Goal: Task Accomplishment & Management: Manage account settings

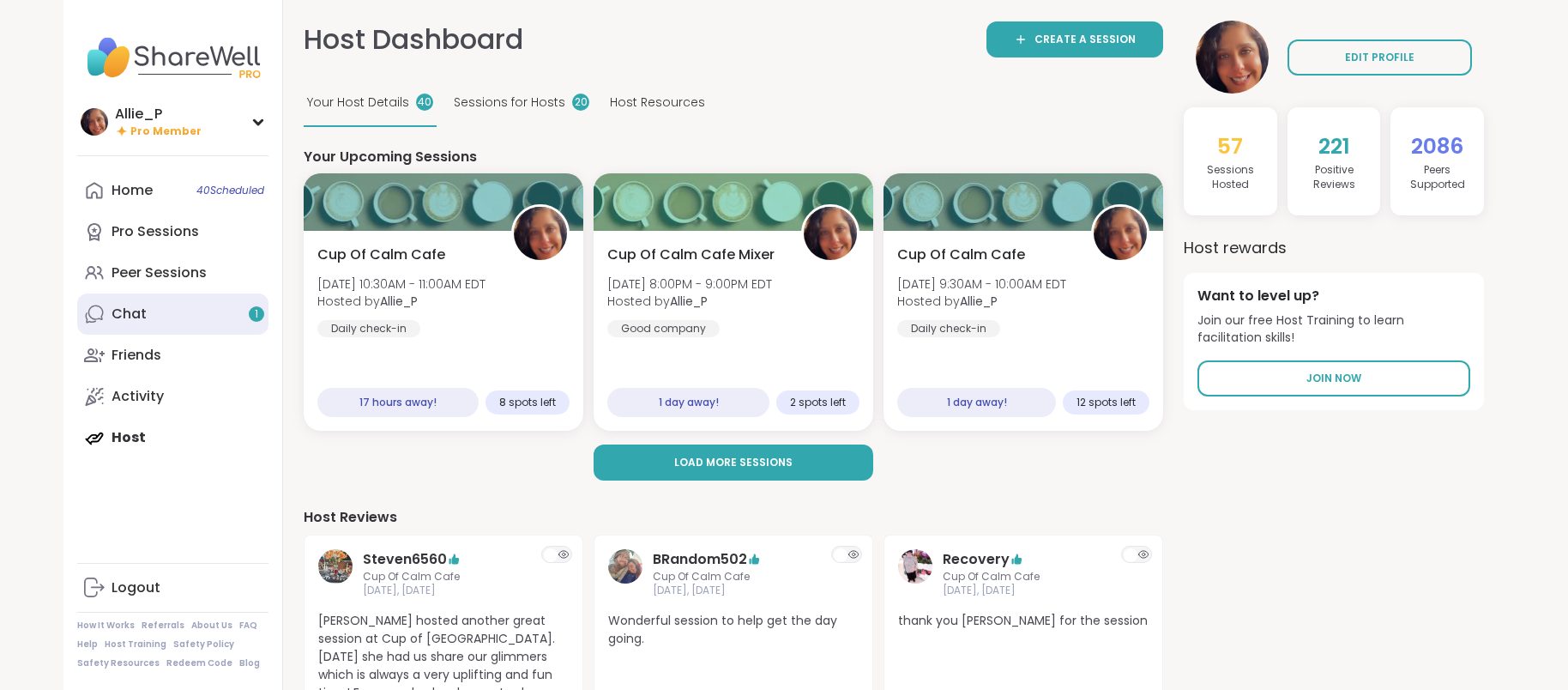
click at [136, 315] on div "Chat 1" at bounding box center [129, 314] width 35 height 19
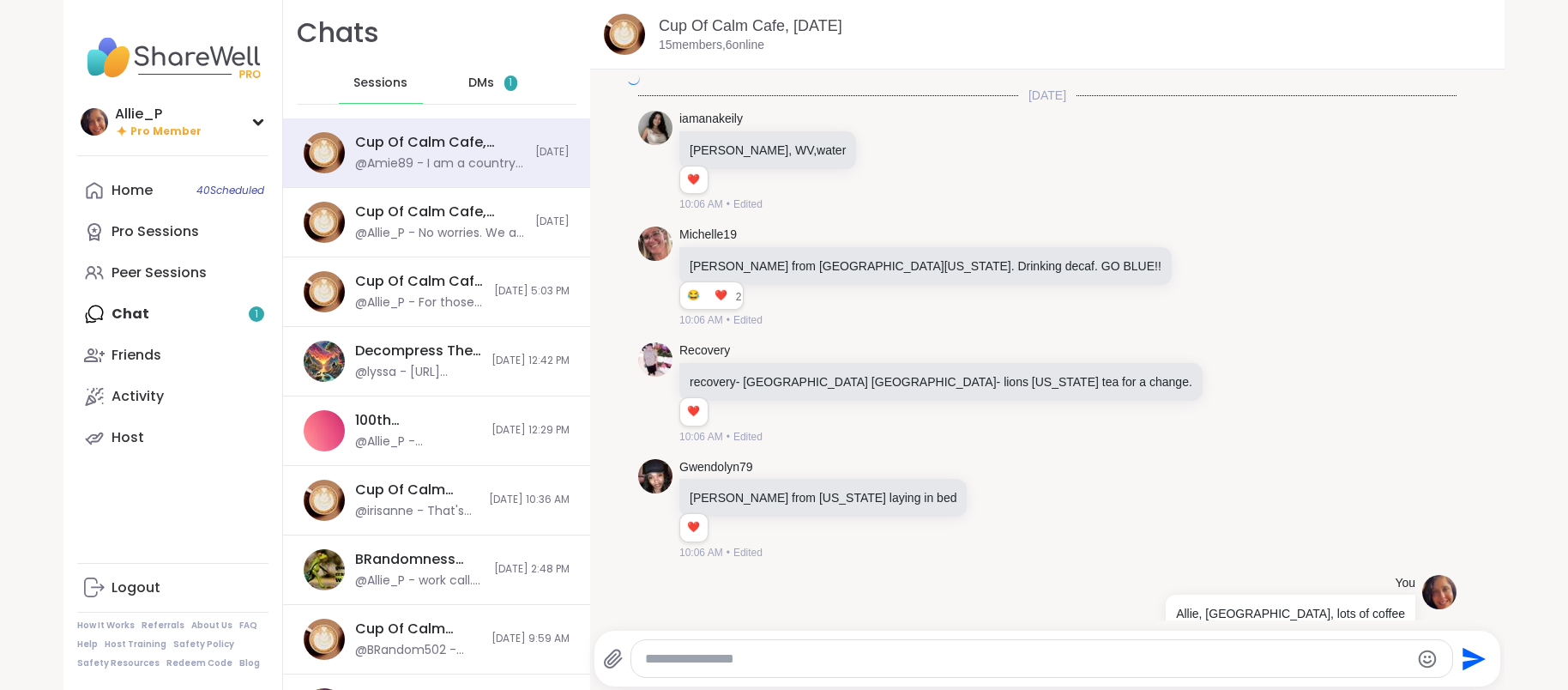
click at [475, 82] on span "DMs" at bounding box center [480, 83] width 26 height 17
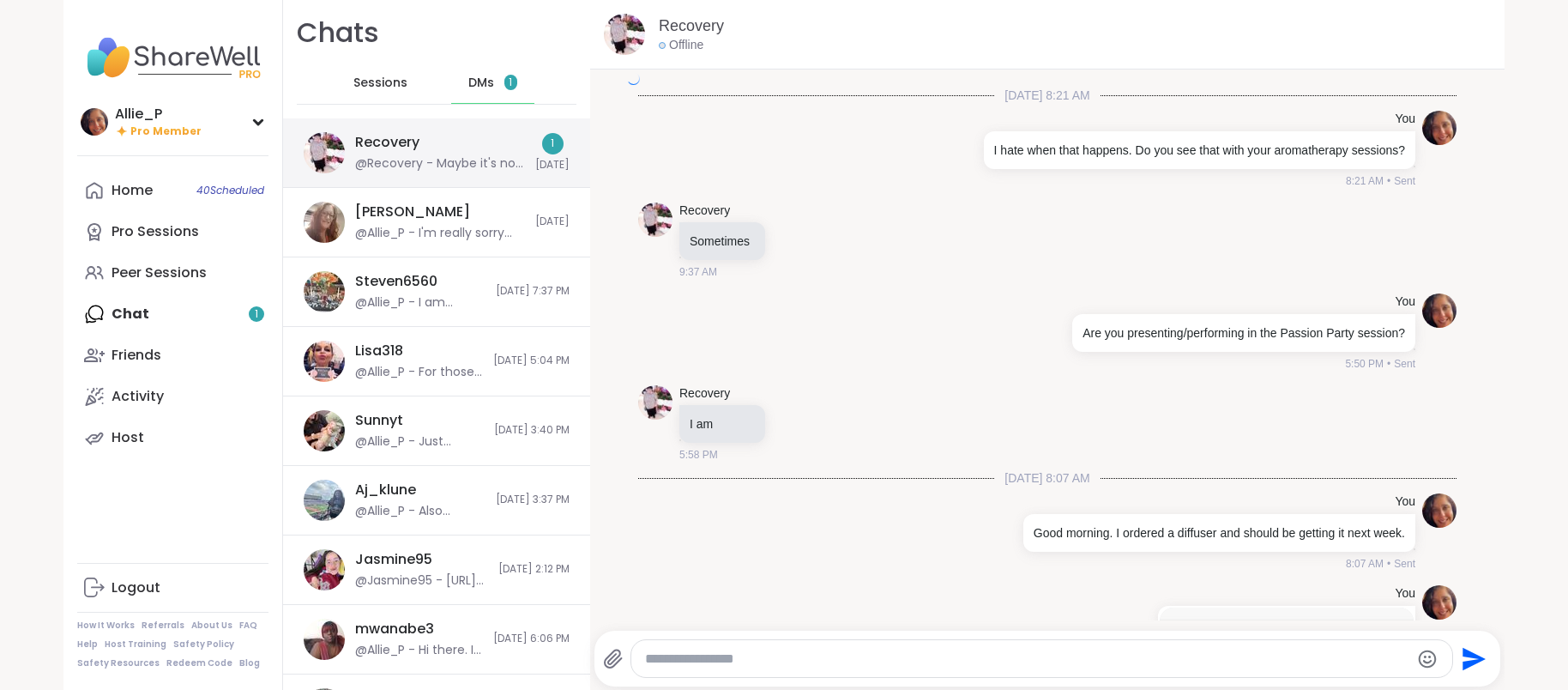
click at [450, 154] on div "Recovery @Recovery - Maybe it's not tight enough? The one I had stopped working…" at bounding box center [439, 153] width 170 height 39
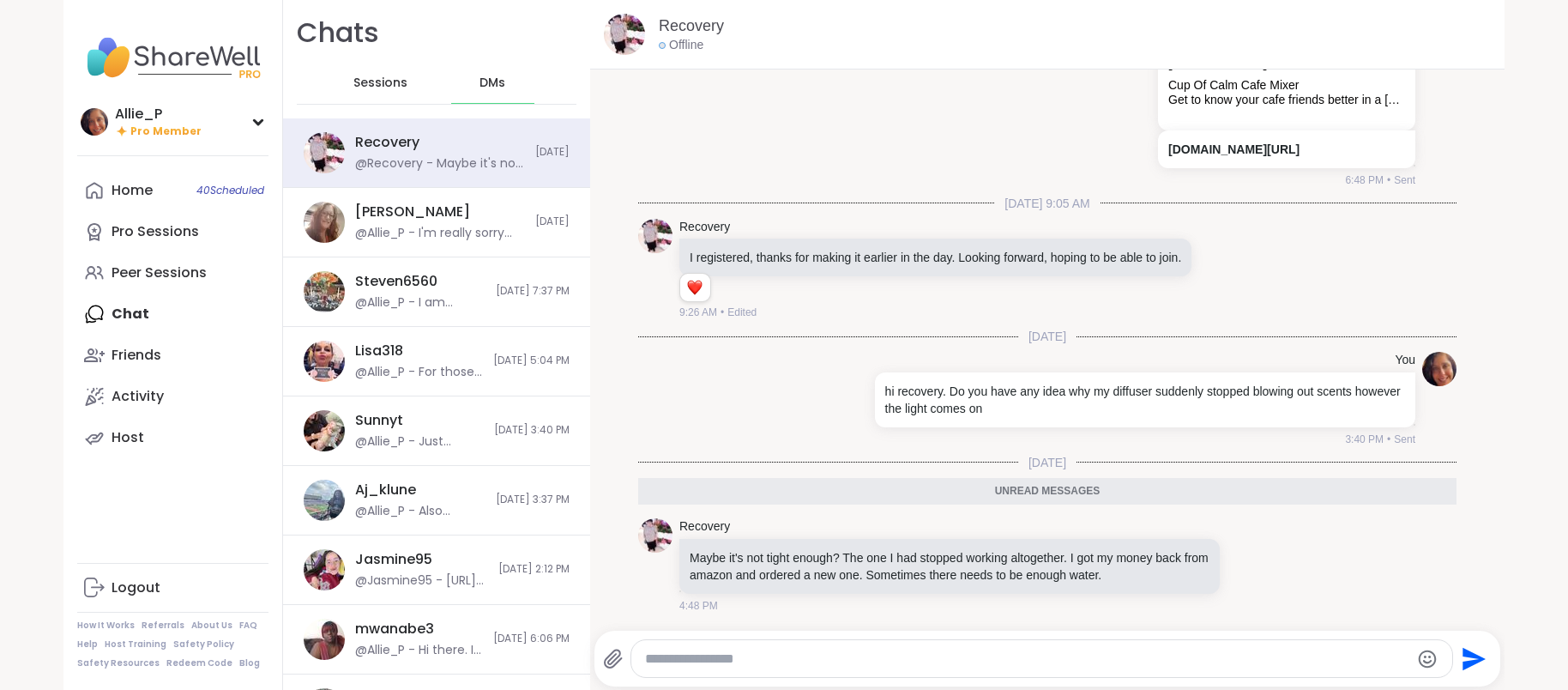
click at [831, 644] on div at bounding box center [1041, 658] width 820 height 36
click at [831, 672] on div at bounding box center [1041, 658] width 820 height 36
click at [832, 669] on div at bounding box center [1041, 658] width 820 height 36
click at [798, 662] on textarea "Type your message" at bounding box center [1027, 659] width 763 height 17
type textarea "**********"
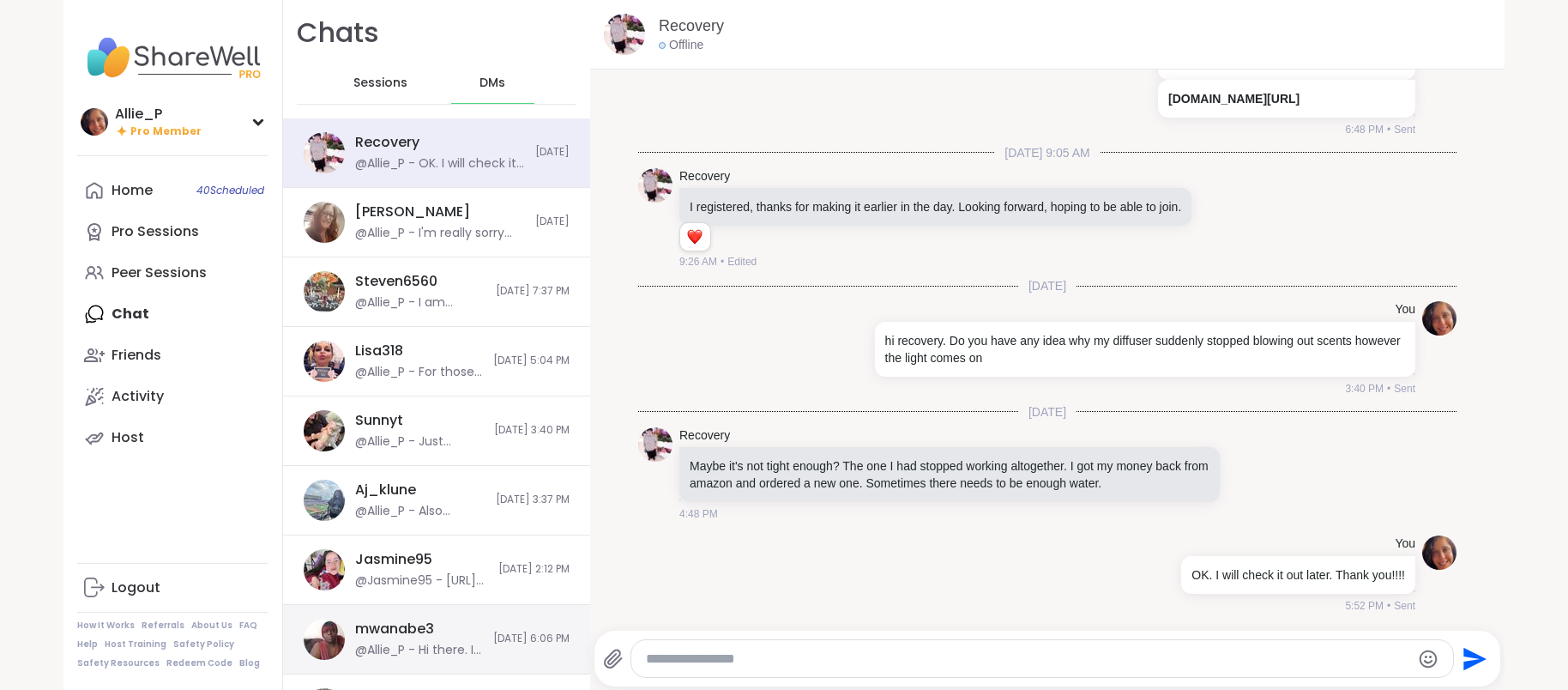
scroll to position [13023, 0]
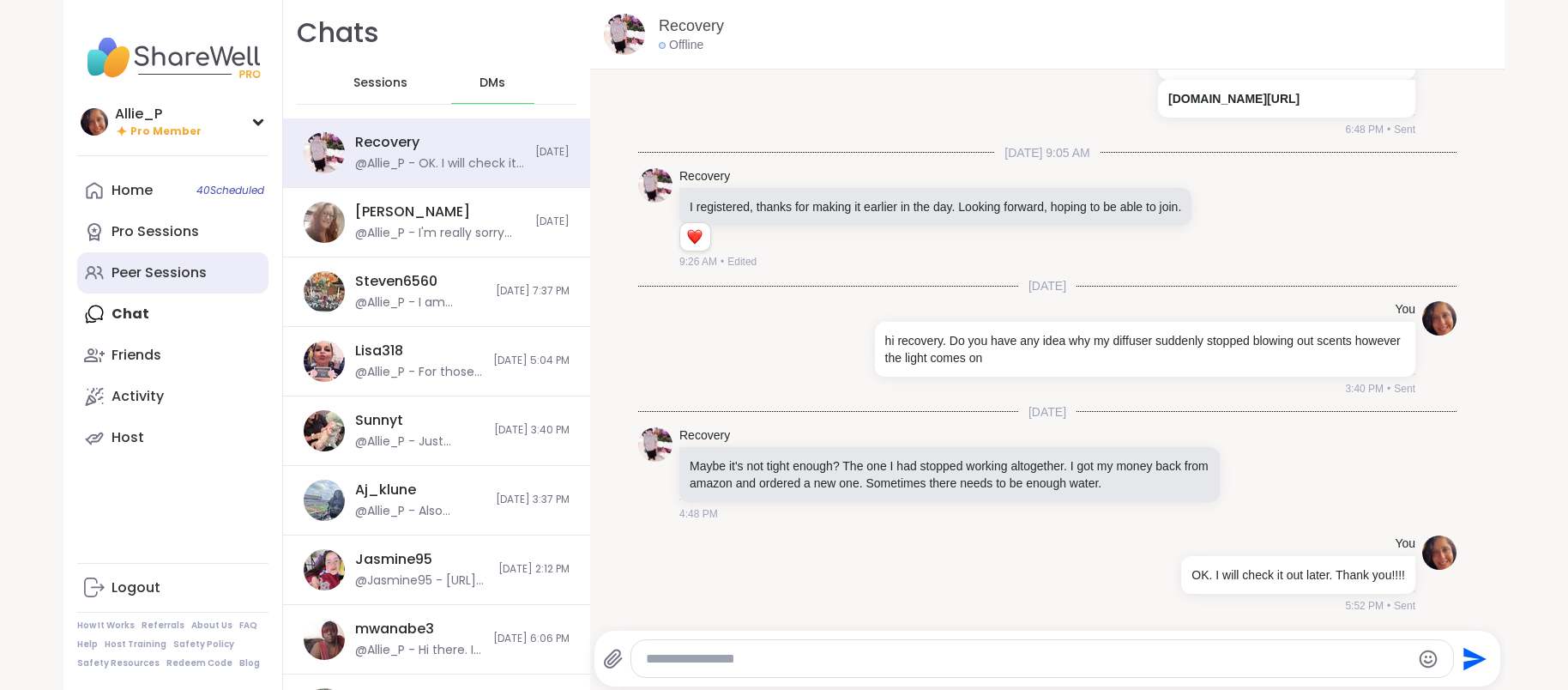
click at [137, 267] on div "Peer Sessions" at bounding box center [158, 274] width 95 height 19
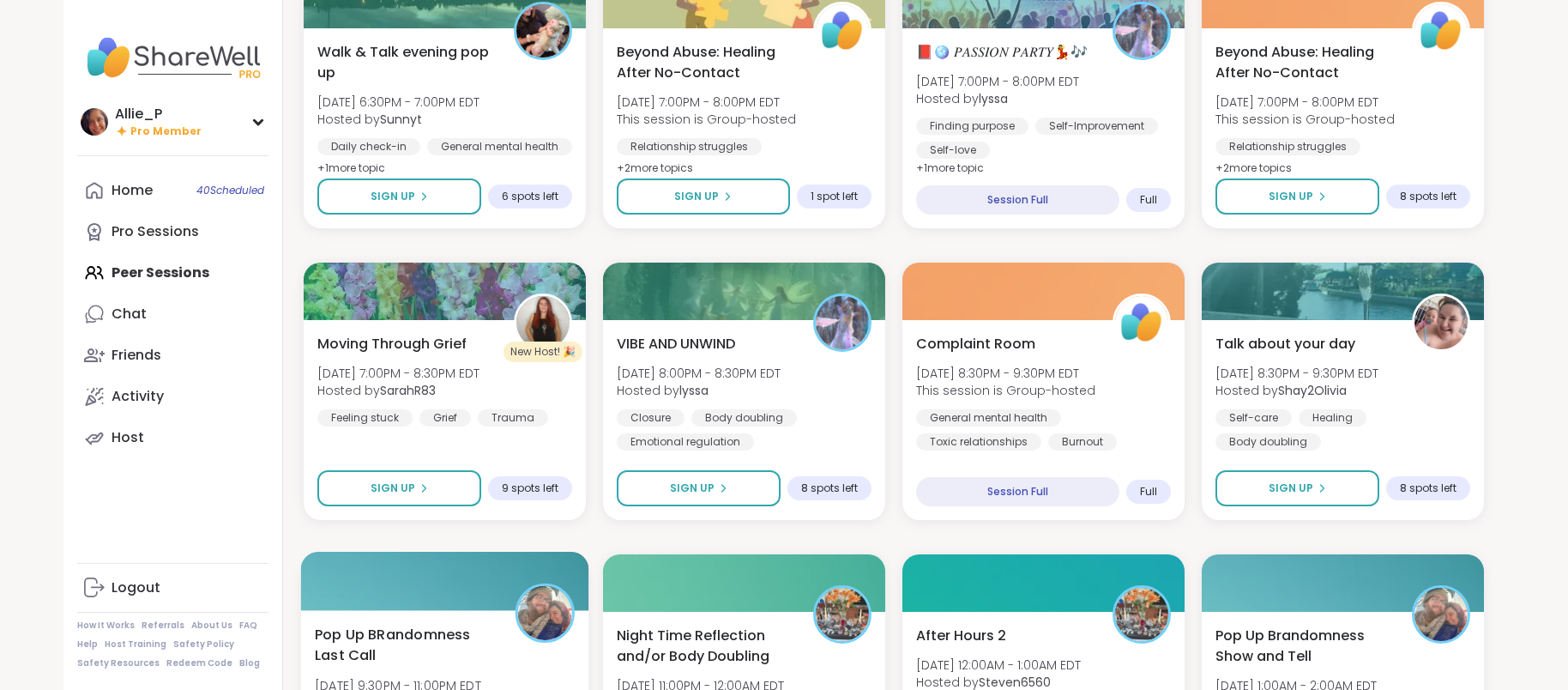
scroll to position [562, 0]
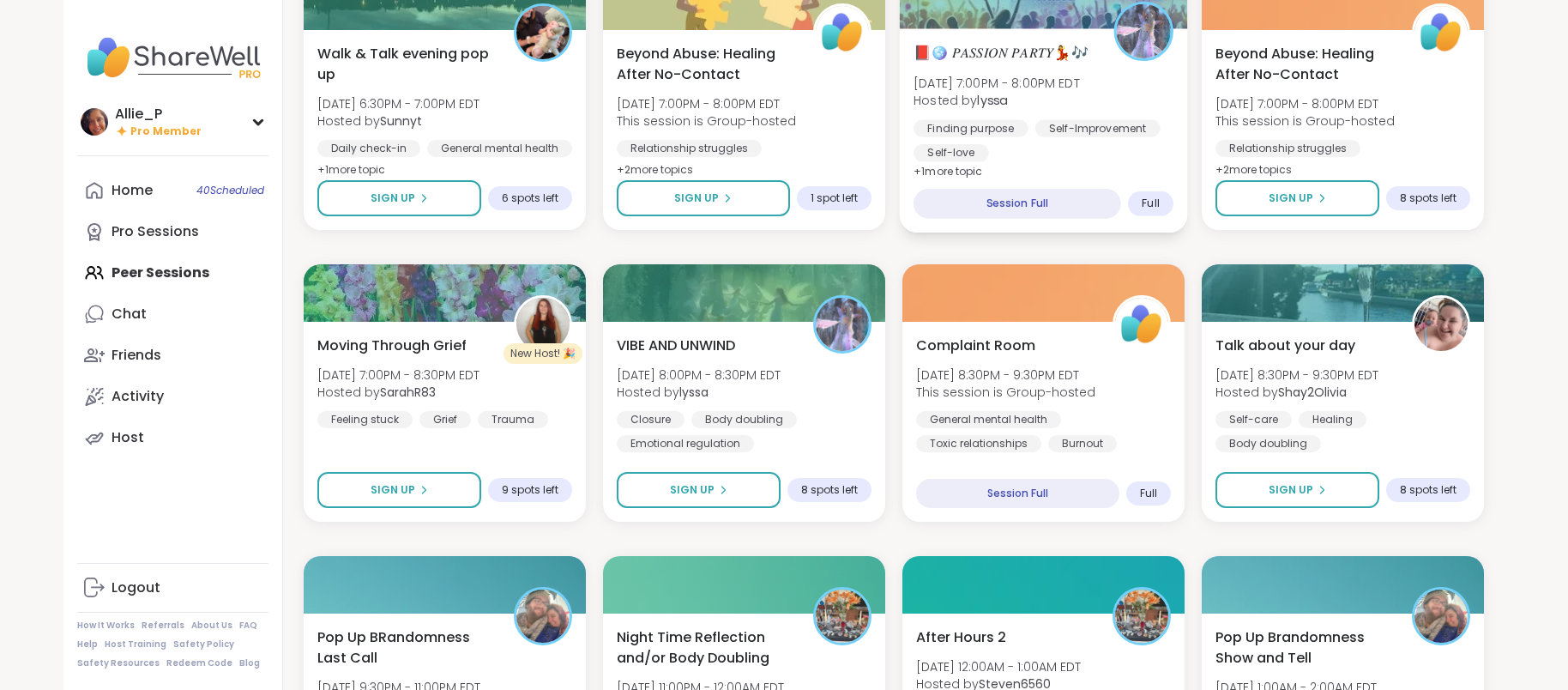
click at [996, 59] on span "📕🪩 𝑃𝐴𝑆𝑆𝐼𝑂𝑁 𝑃𝐴𝑅𝑇𝑌💃🎶" at bounding box center [1000, 52] width 175 height 20
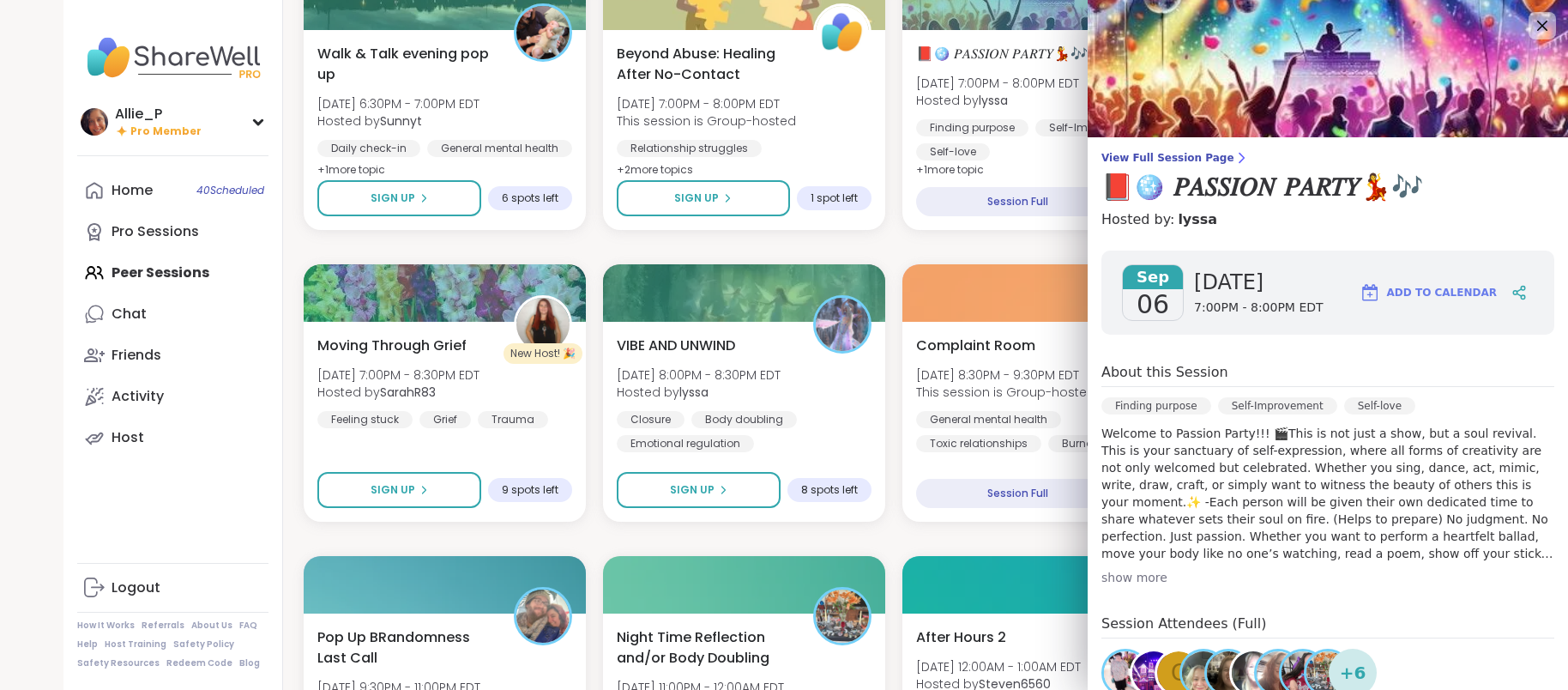
scroll to position [0, 0]
click at [1547, 22] on icon at bounding box center [1541, 25] width 21 height 21
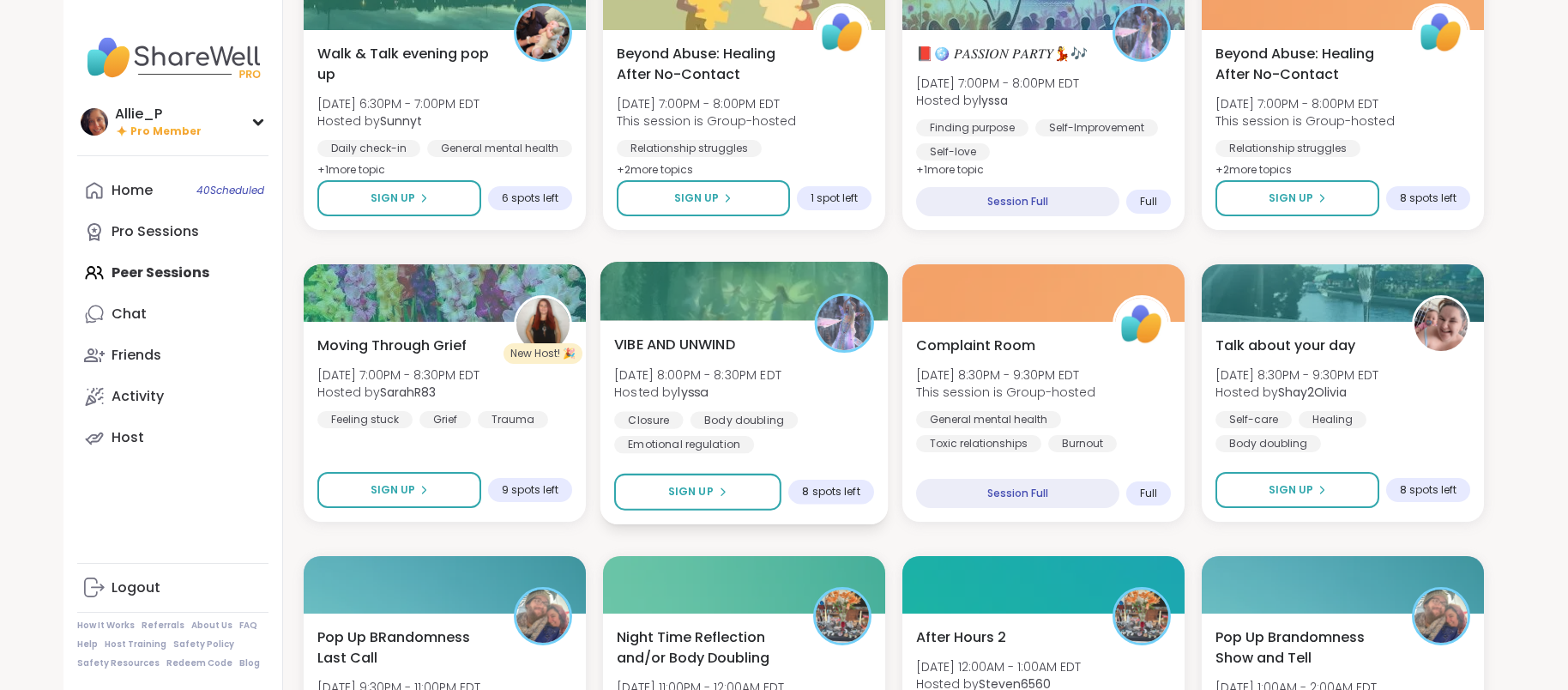
click at [710, 346] on span "VIBE AND UNWIND" at bounding box center [674, 344] width 121 height 20
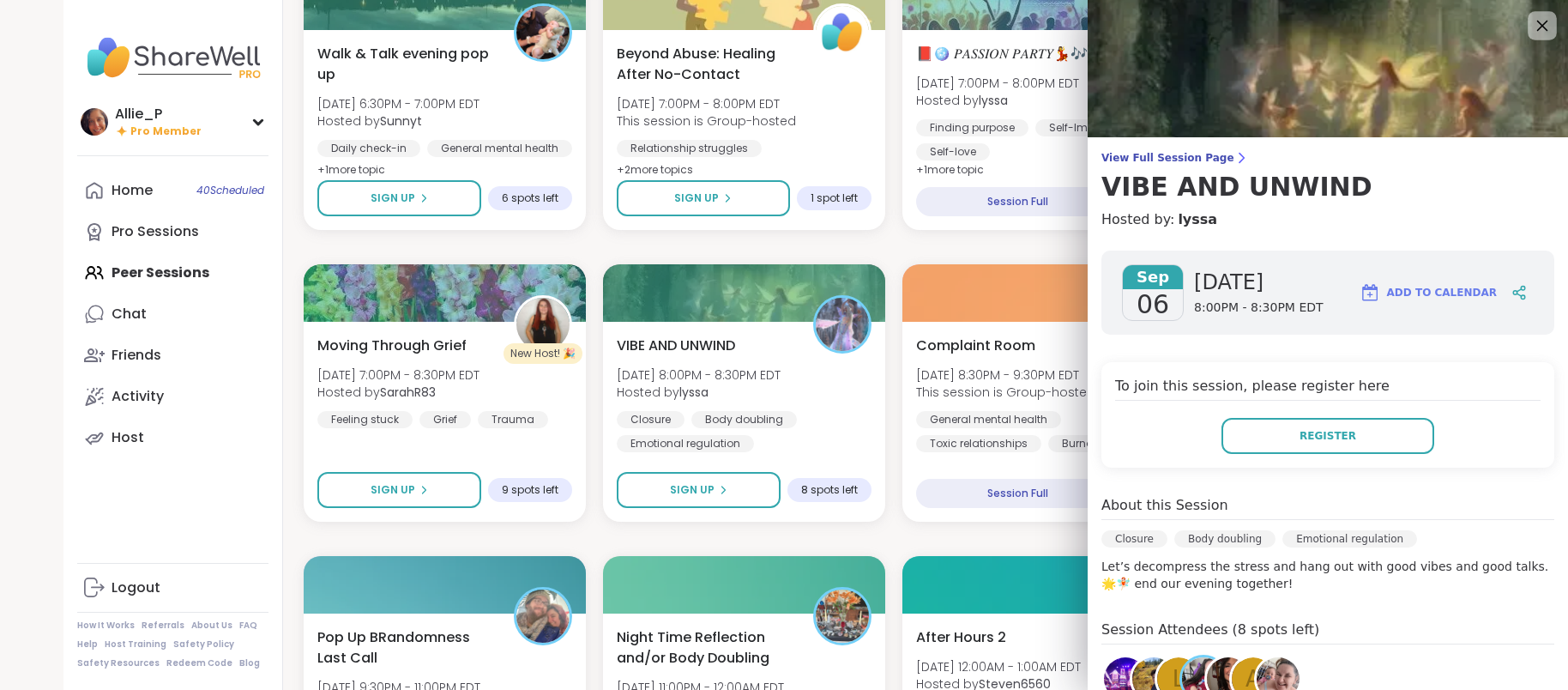
click at [1541, 31] on icon at bounding box center [1541, 25] width 21 height 21
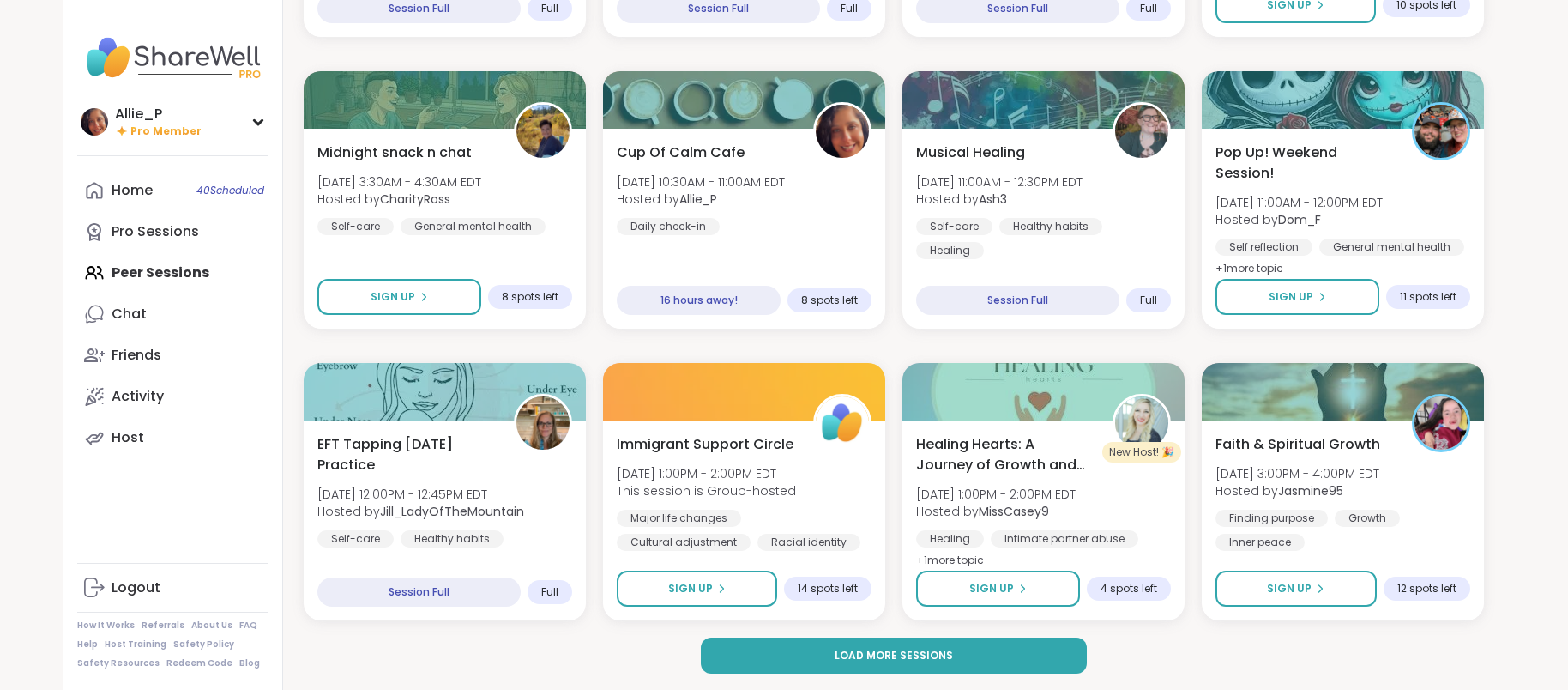
scroll to position [1340, 0]
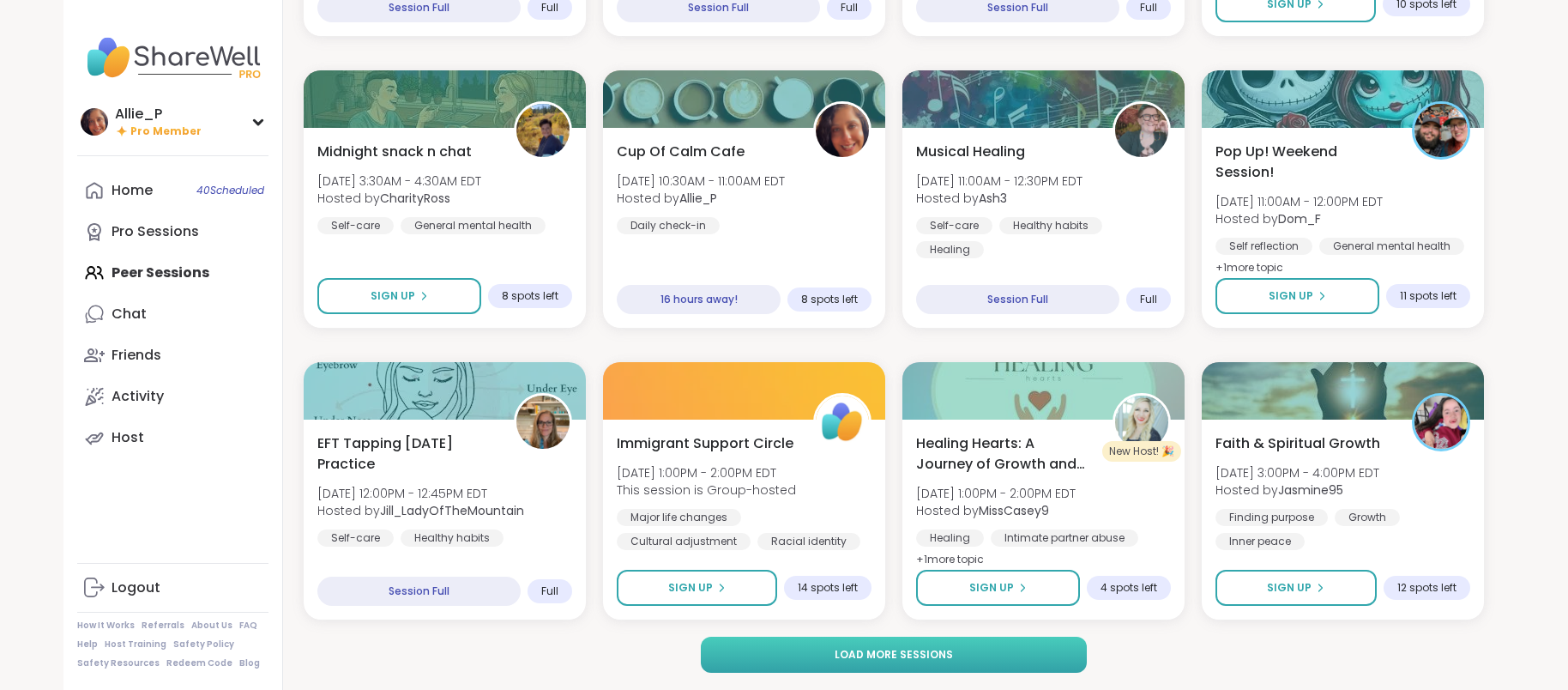
click at [908, 660] on span "Load more sessions" at bounding box center [893, 654] width 118 height 15
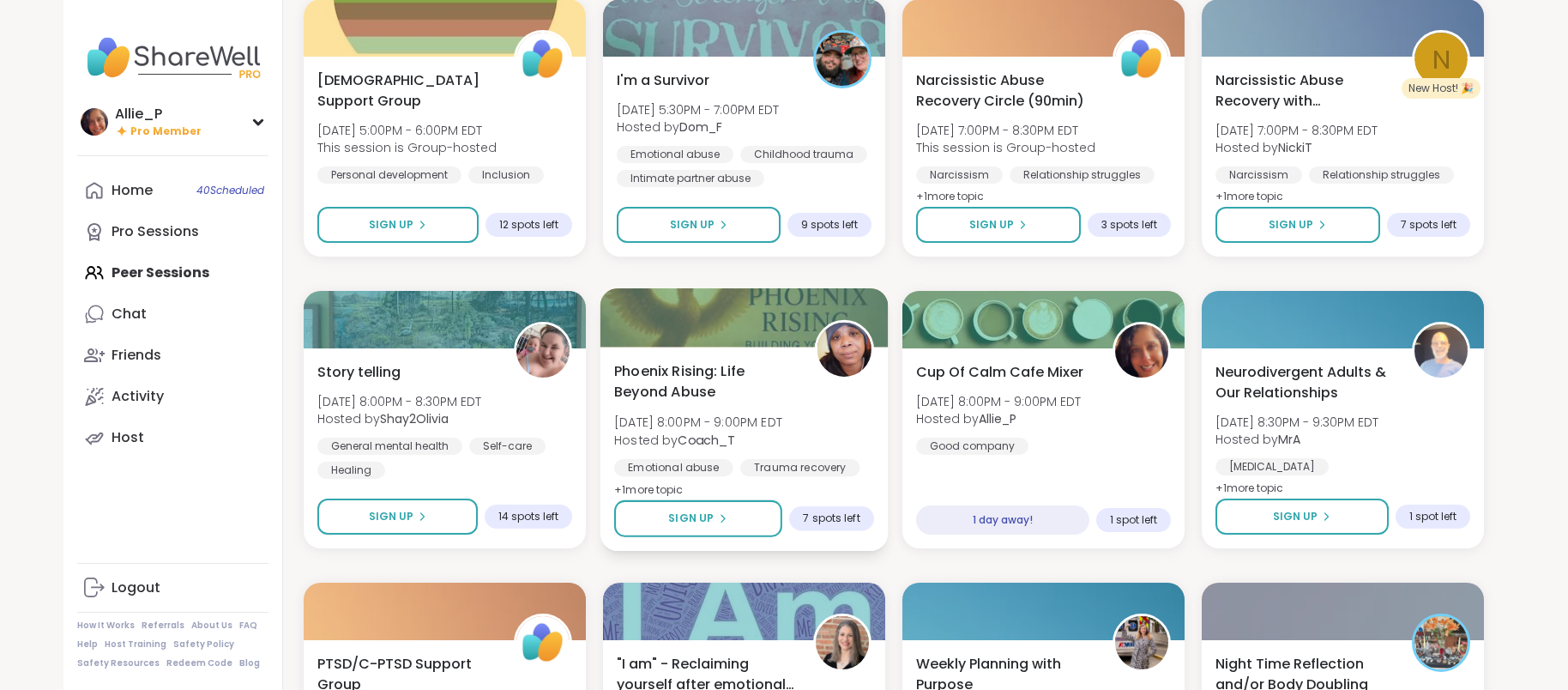
scroll to position [2287, 0]
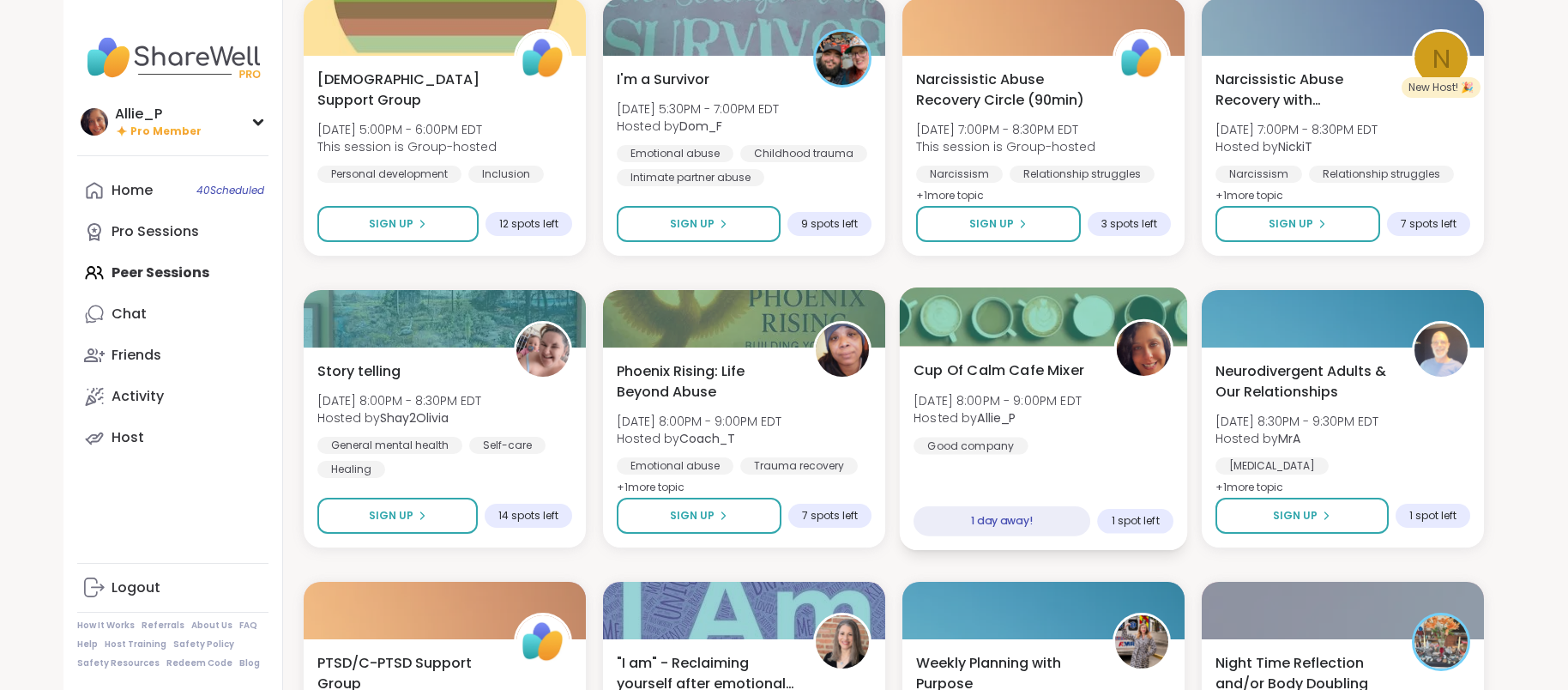
click at [1025, 393] on span "[DATE] 8:00PM - 9:00PM EDT" at bounding box center [996, 400] width 168 height 17
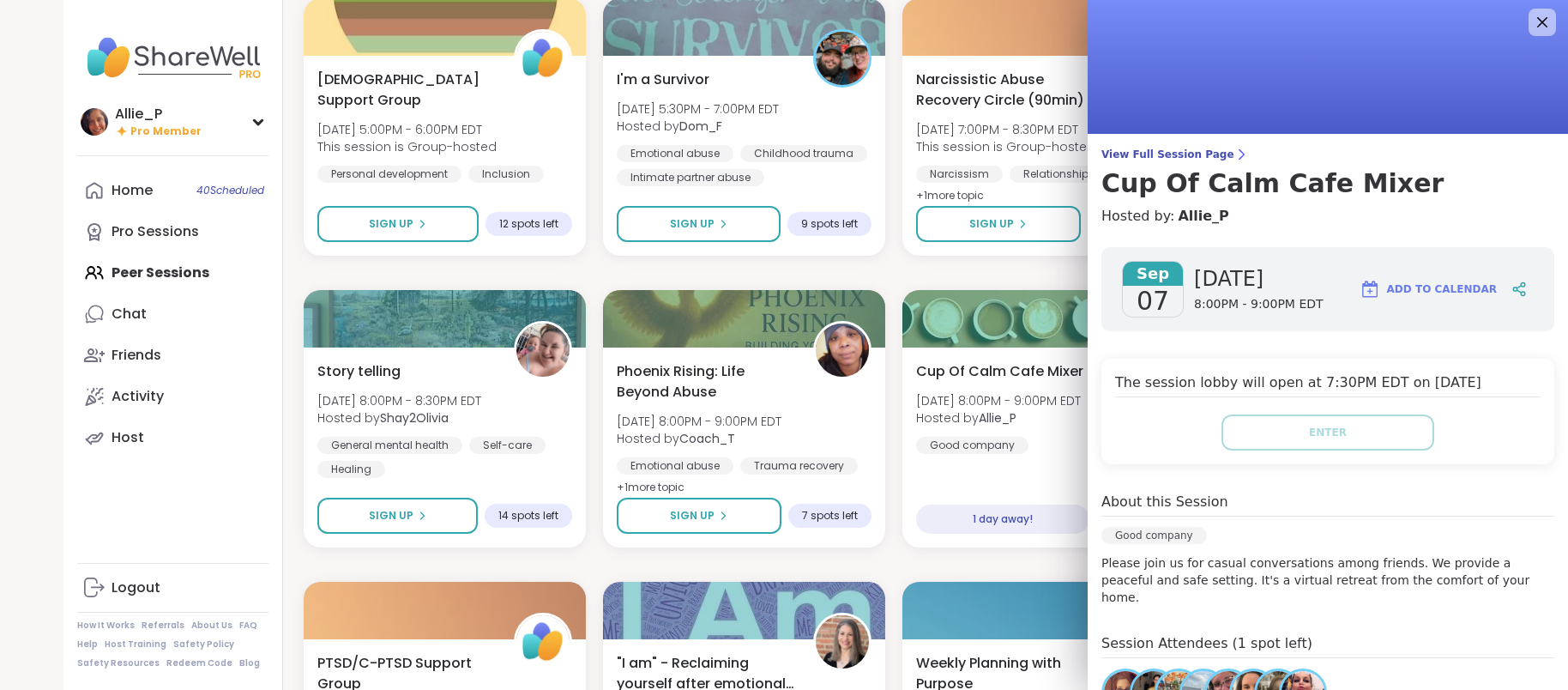
scroll to position [0, 0]
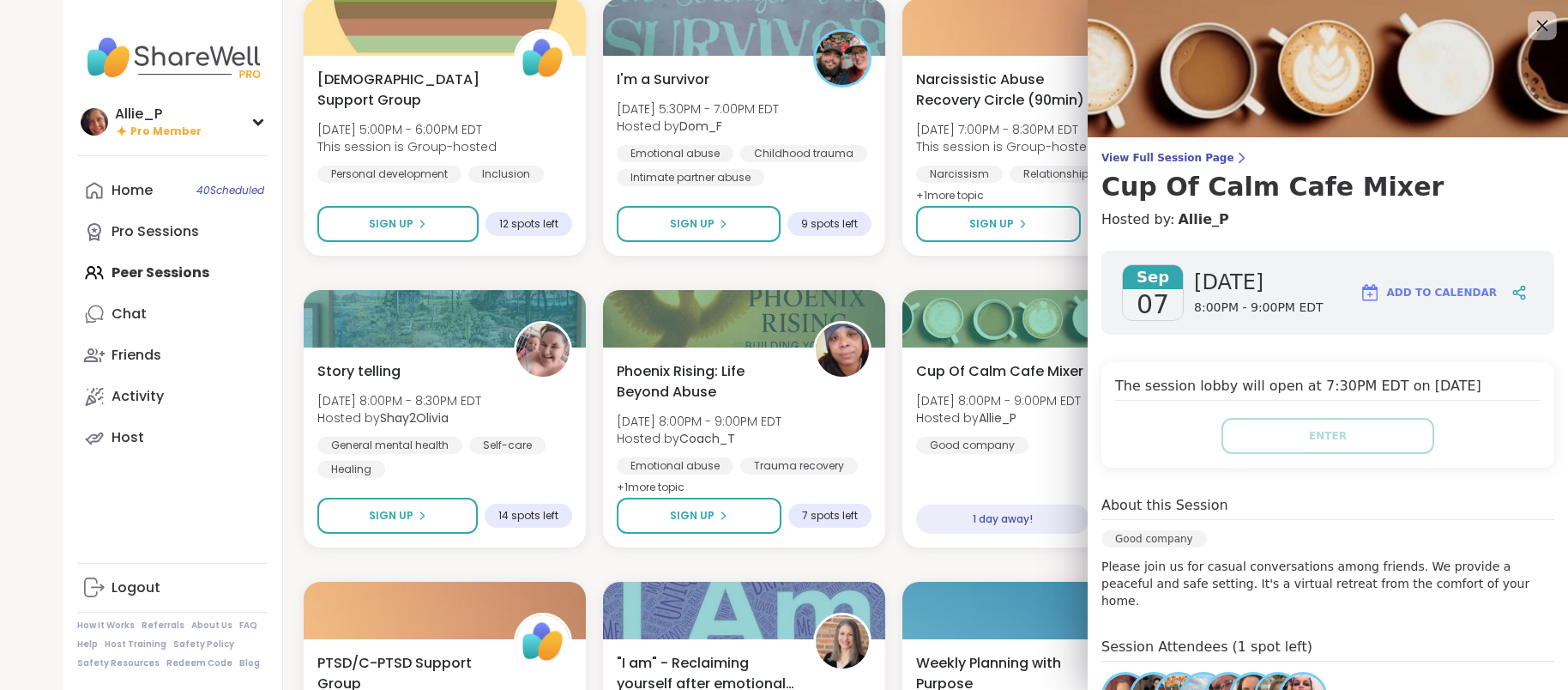
click at [1536, 24] on icon at bounding box center [1541, 25] width 21 height 21
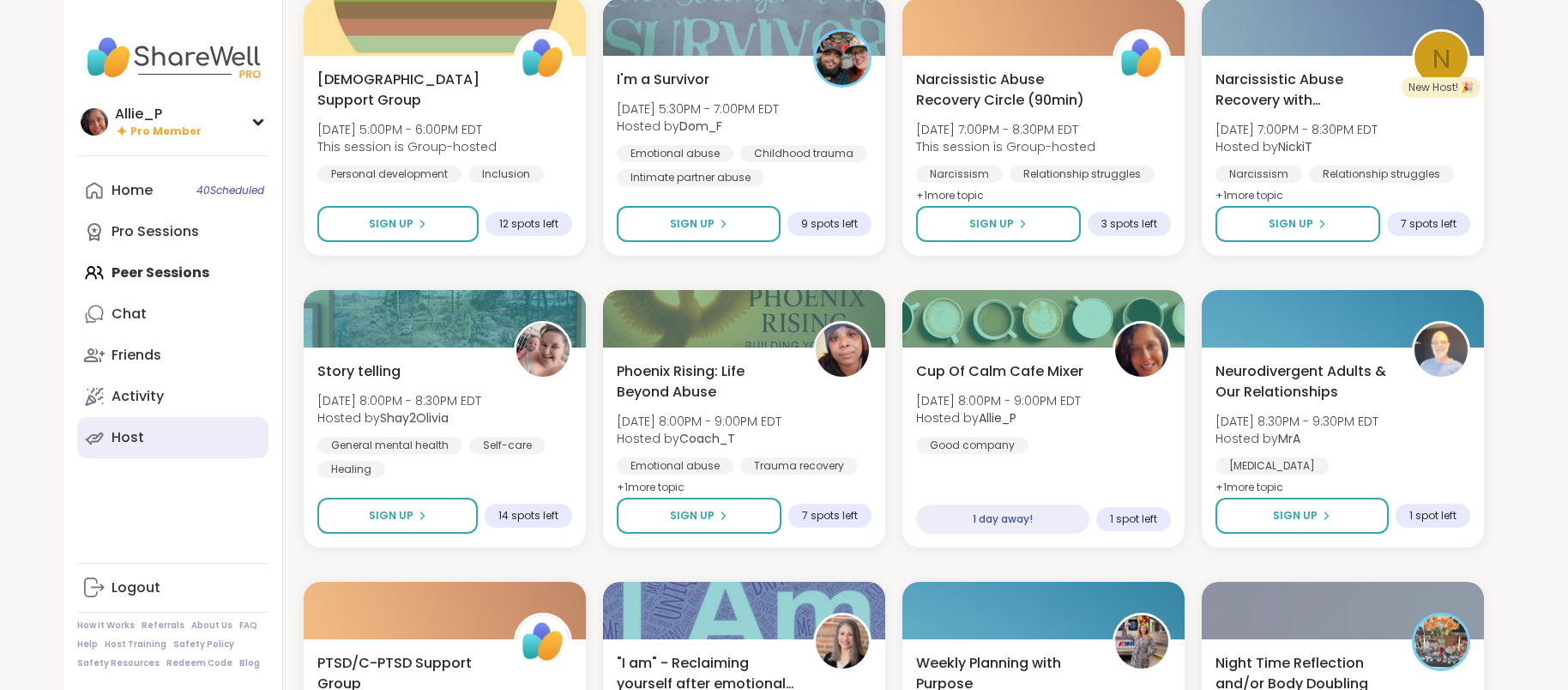
click at [134, 438] on div "Host" at bounding box center [128, 438] width 33 height 19
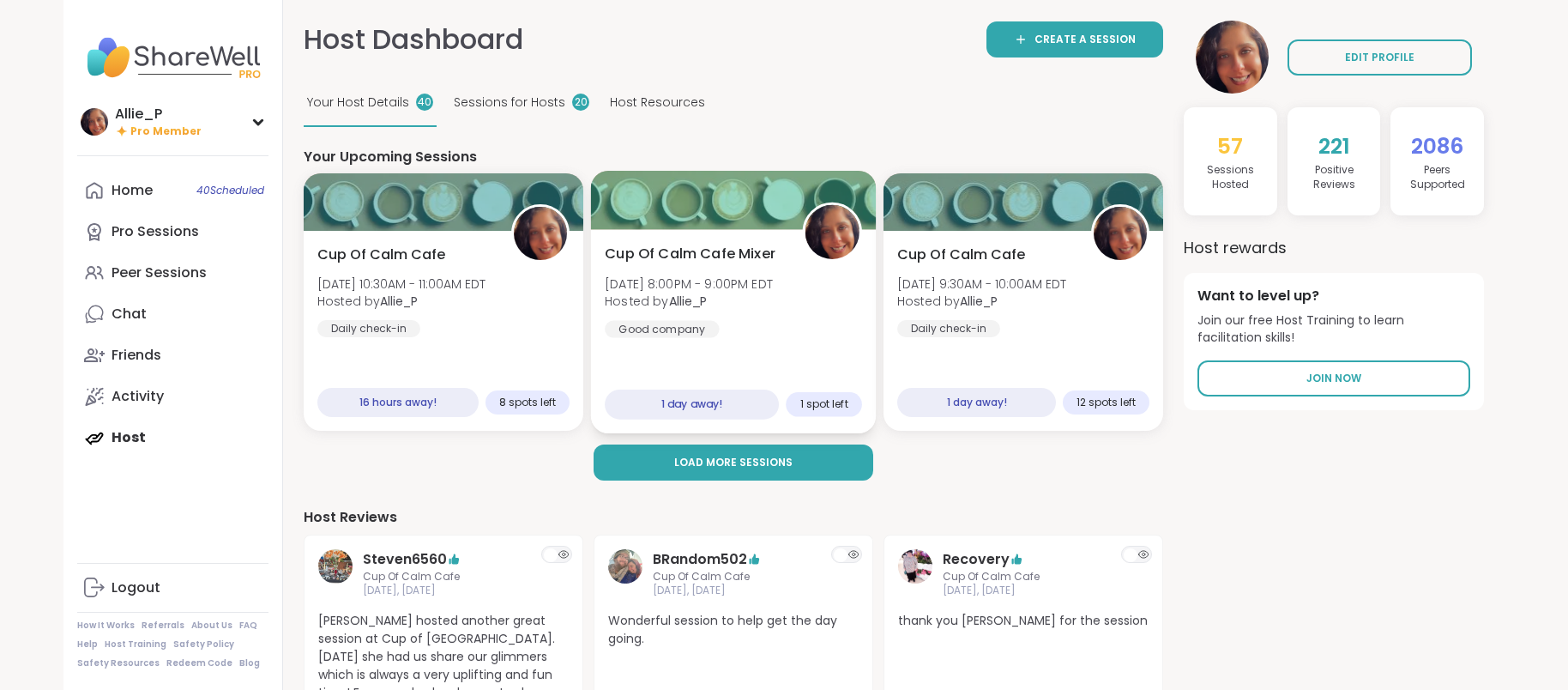
click at [731, 271] on div "Cup Of Calm Cafe Mixer [DATE] 8:00PM - 9:00PM EDT Hosted by Allie_P Good company" at bounding box center [733, 291] width 257 height 94
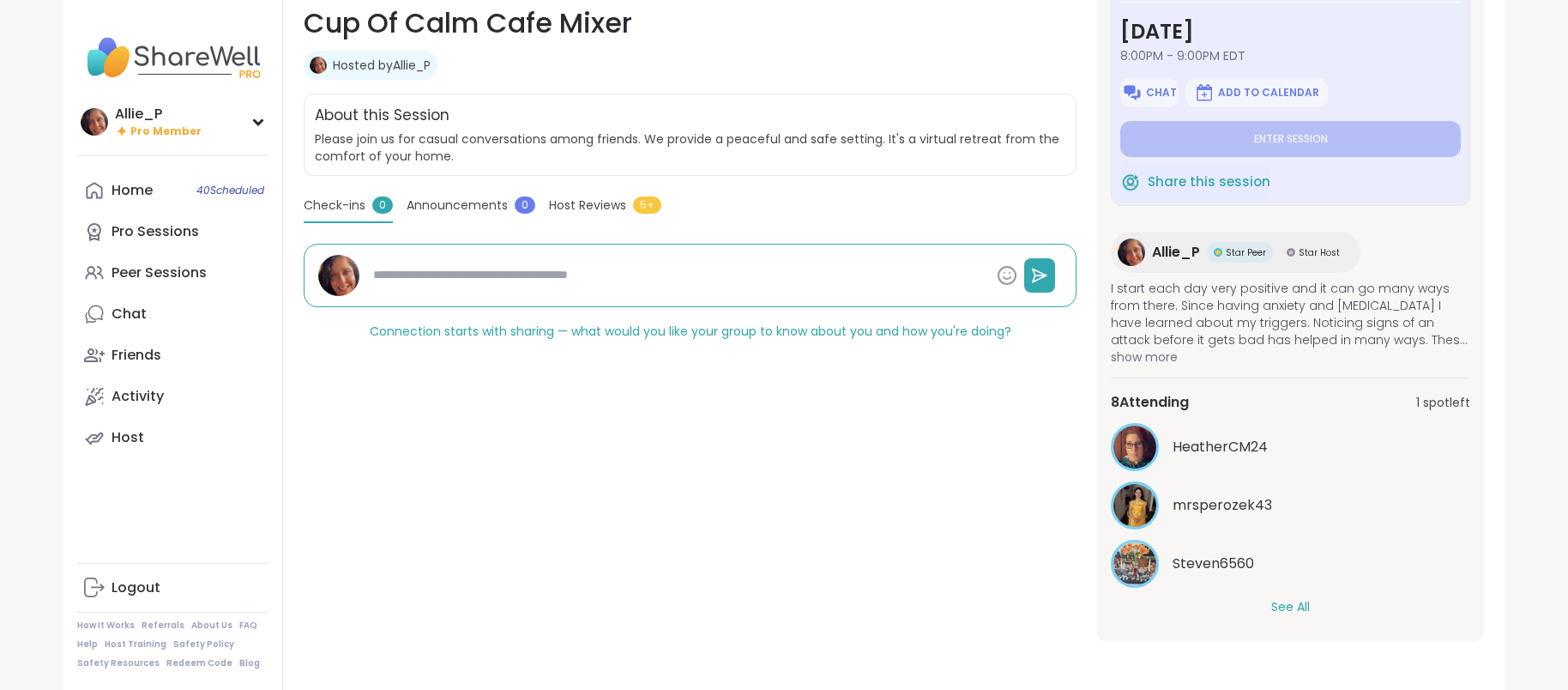
scroll to position [37, 0]
click at [1290, 606] on button "See All" at bounding box center [1290, 606] width 38 height 18
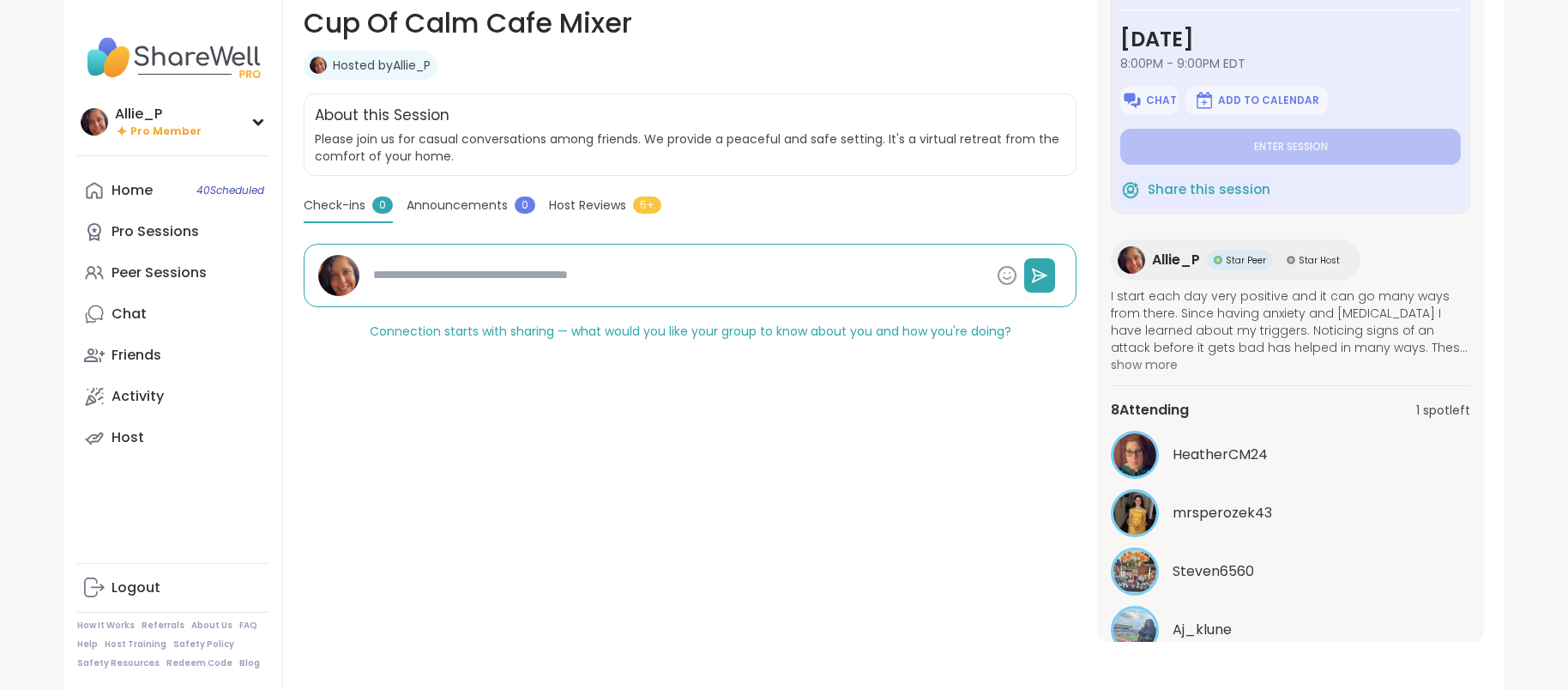
scroll to position [0, 0]
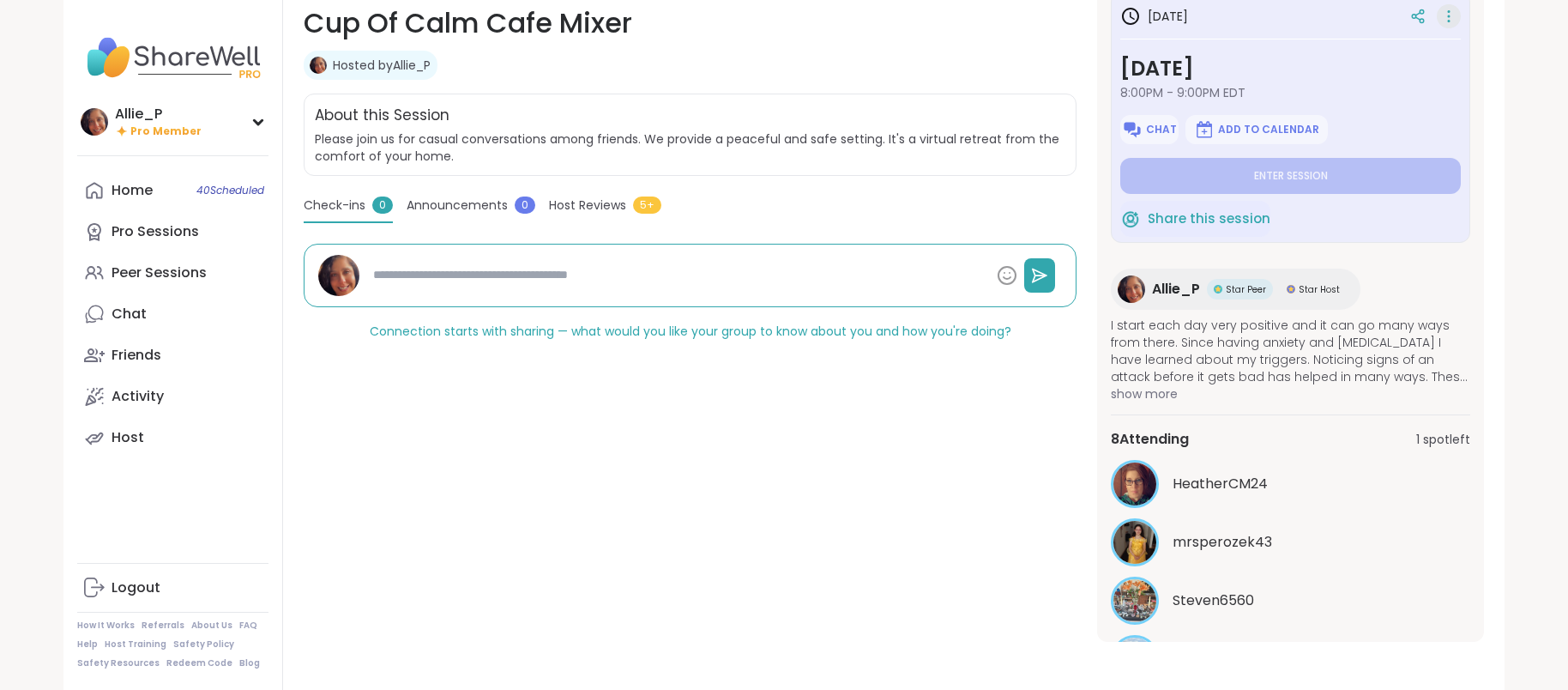
click at [1446, 20] on icon at bounding box center [1449, 15] width 17 height 24
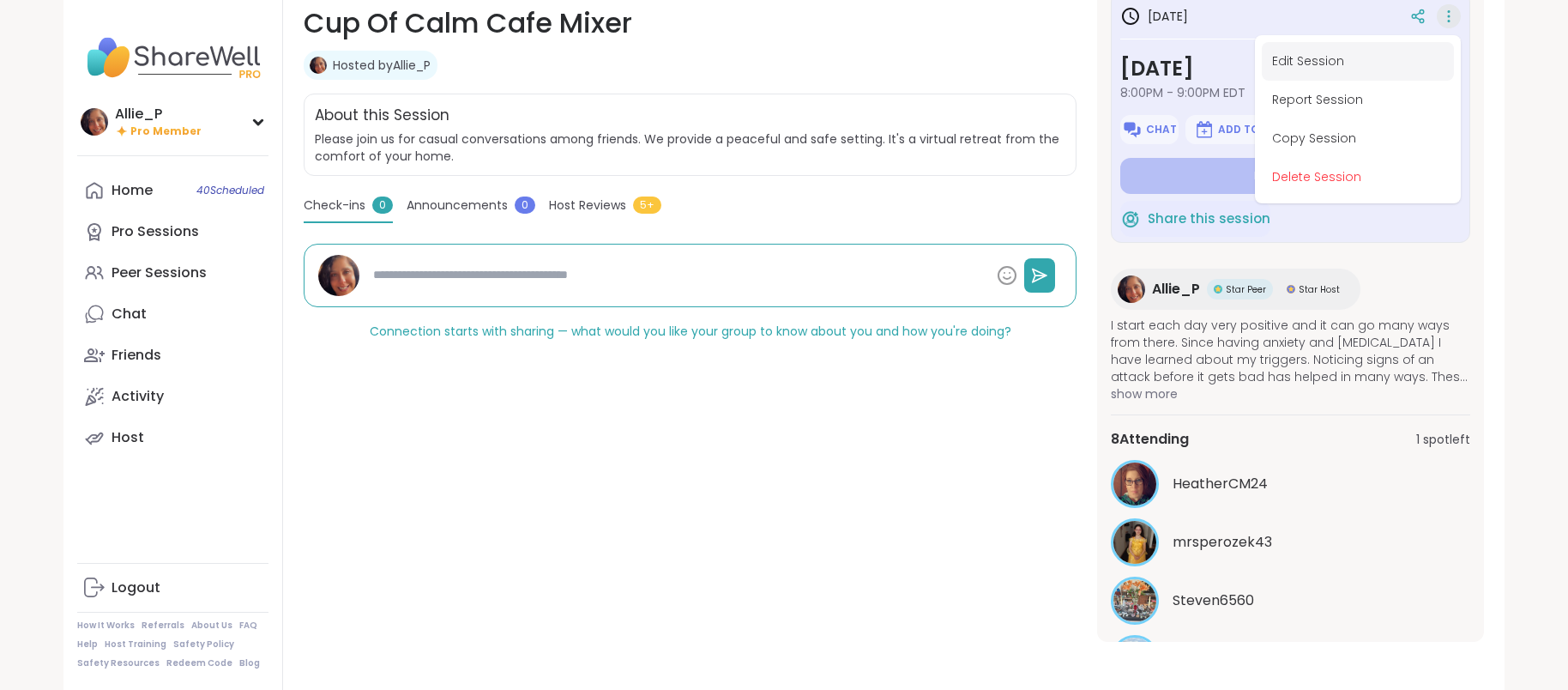
click at [1303, 63] on button "Edit Session" at bounding box center [1358, 61] width 192 height 38
type textarea "*"
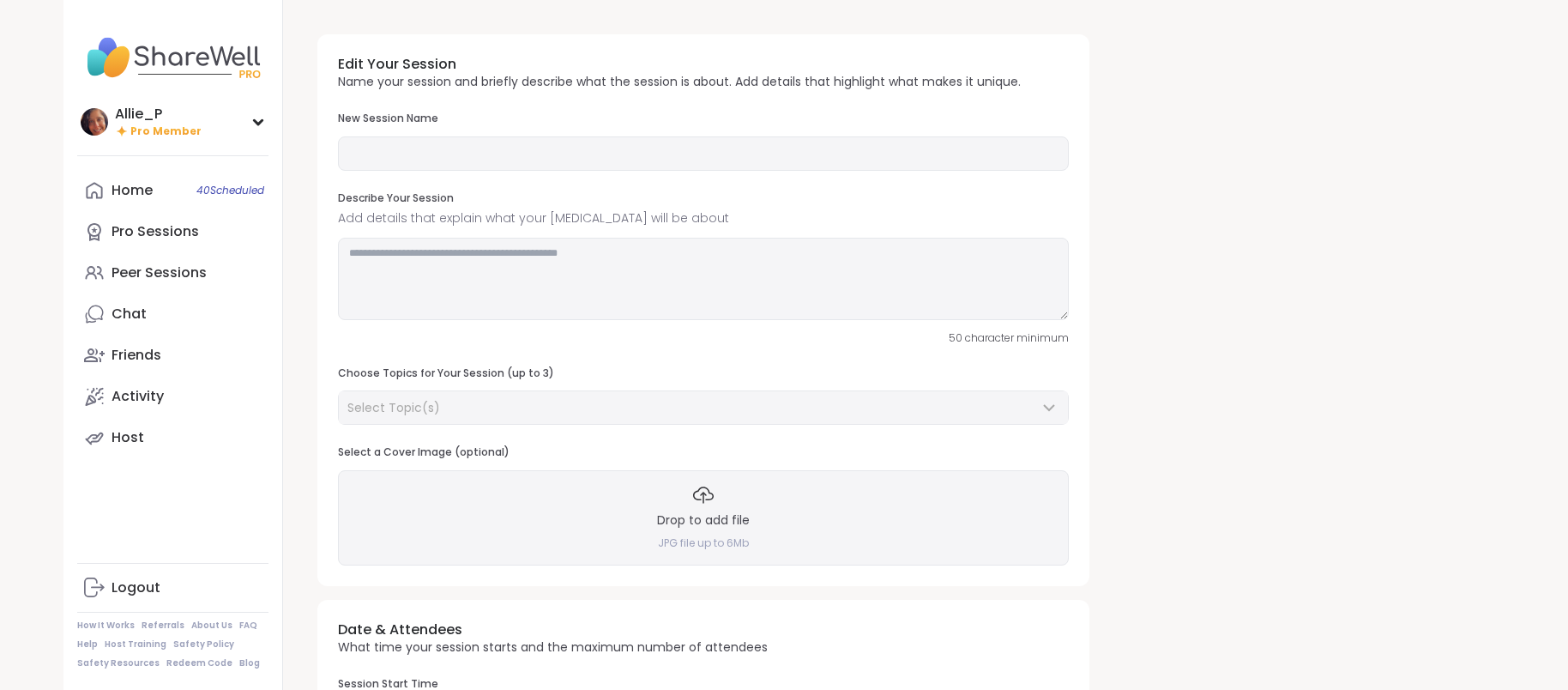
type input "**********"
type textarea "**********"
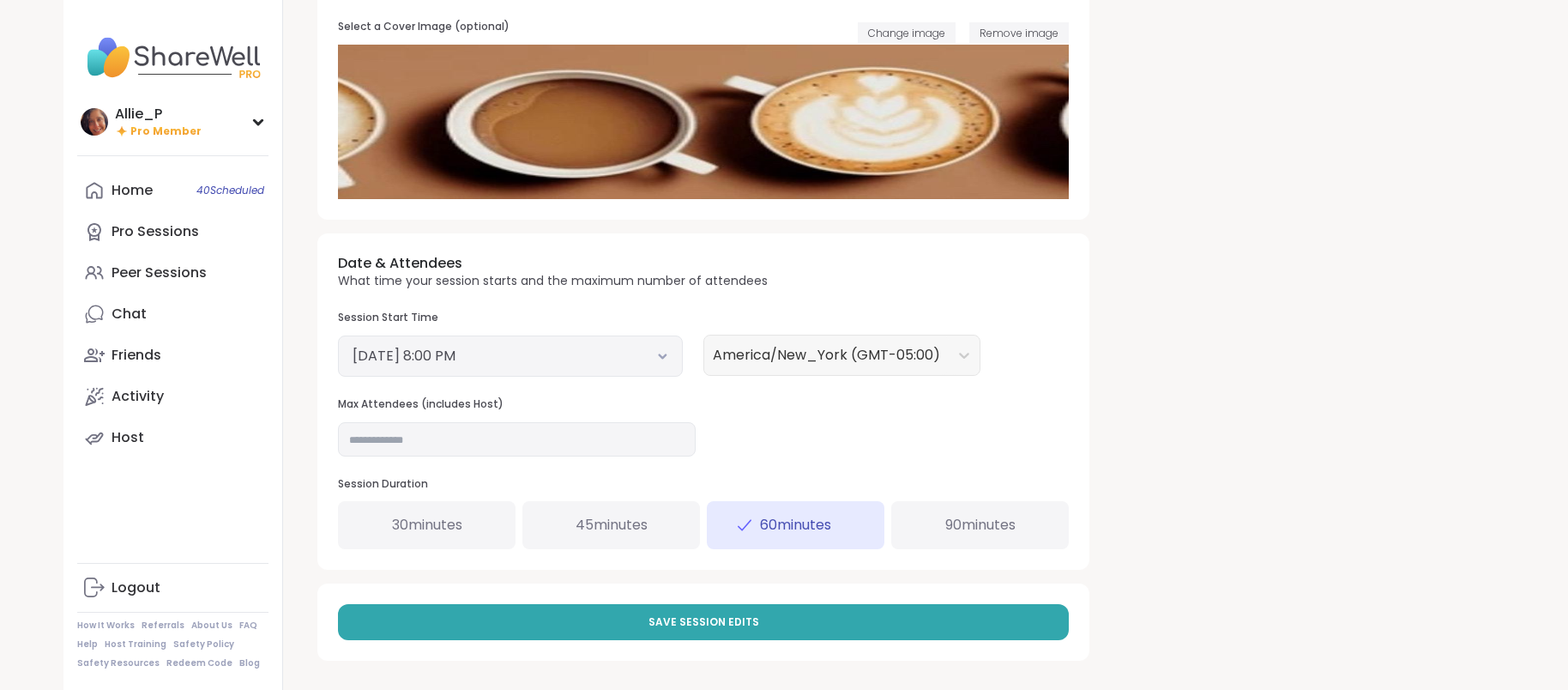
scroll to position [427, 0]
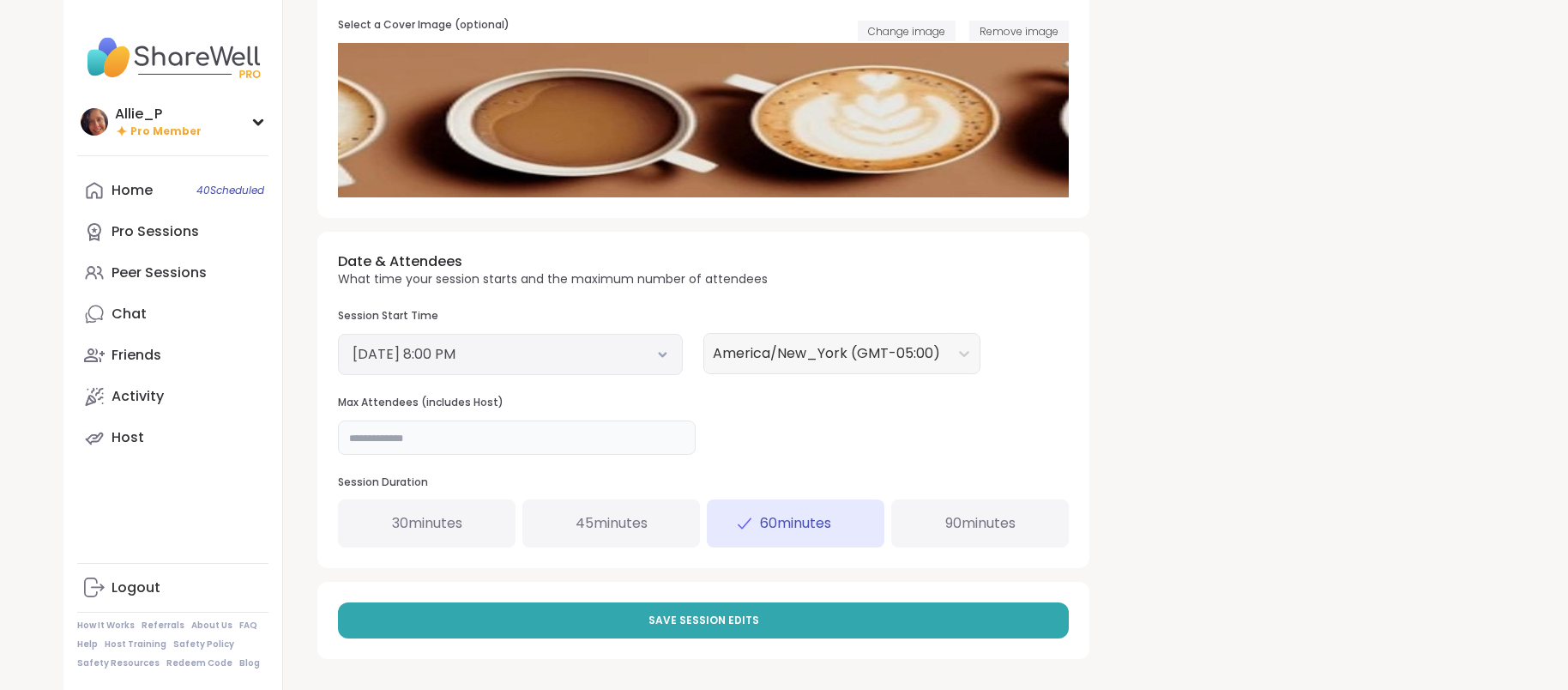
click at [402, 436] on input "**" at bounding box center [516, 438] width 358 height 35
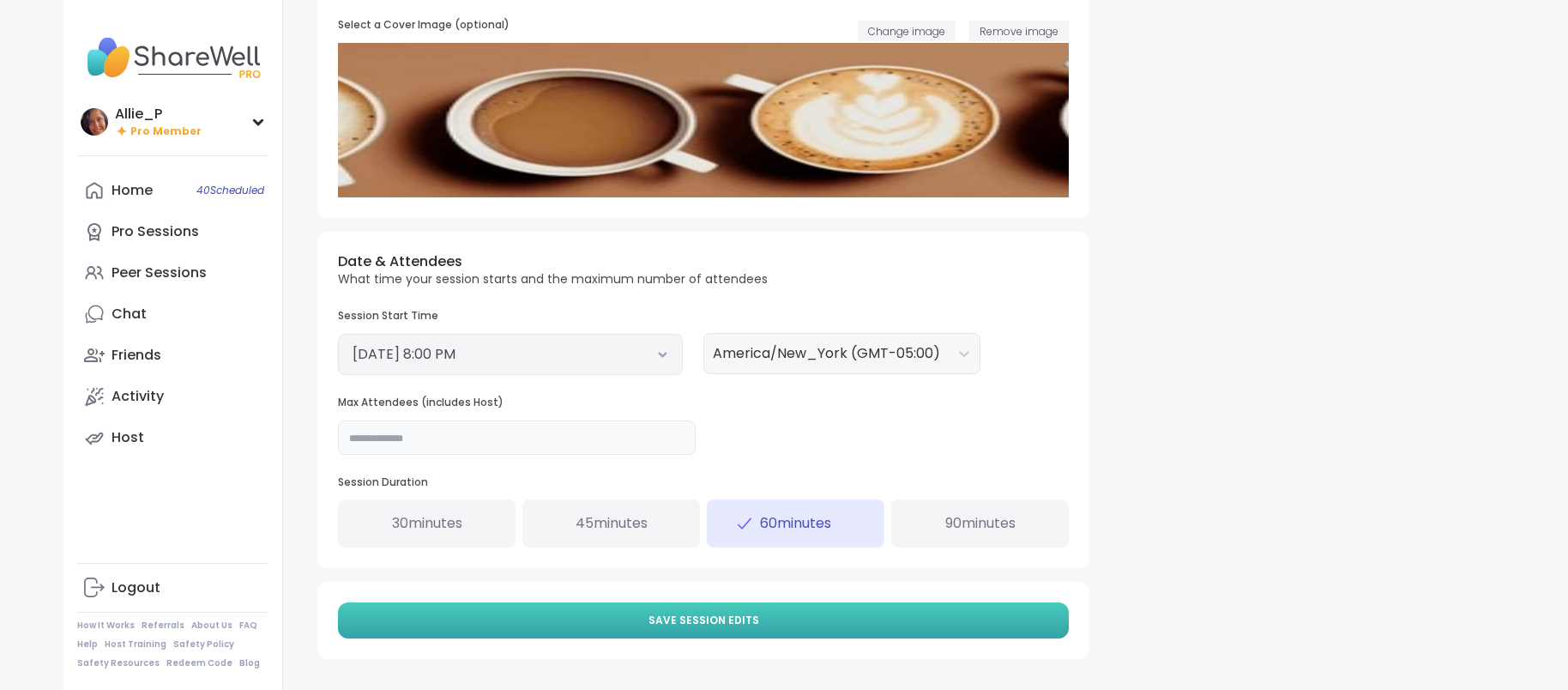
type input "**"
click at [697, 625] on span "Save Session Edits" at bounding box center [703, 621] width 110 height 15
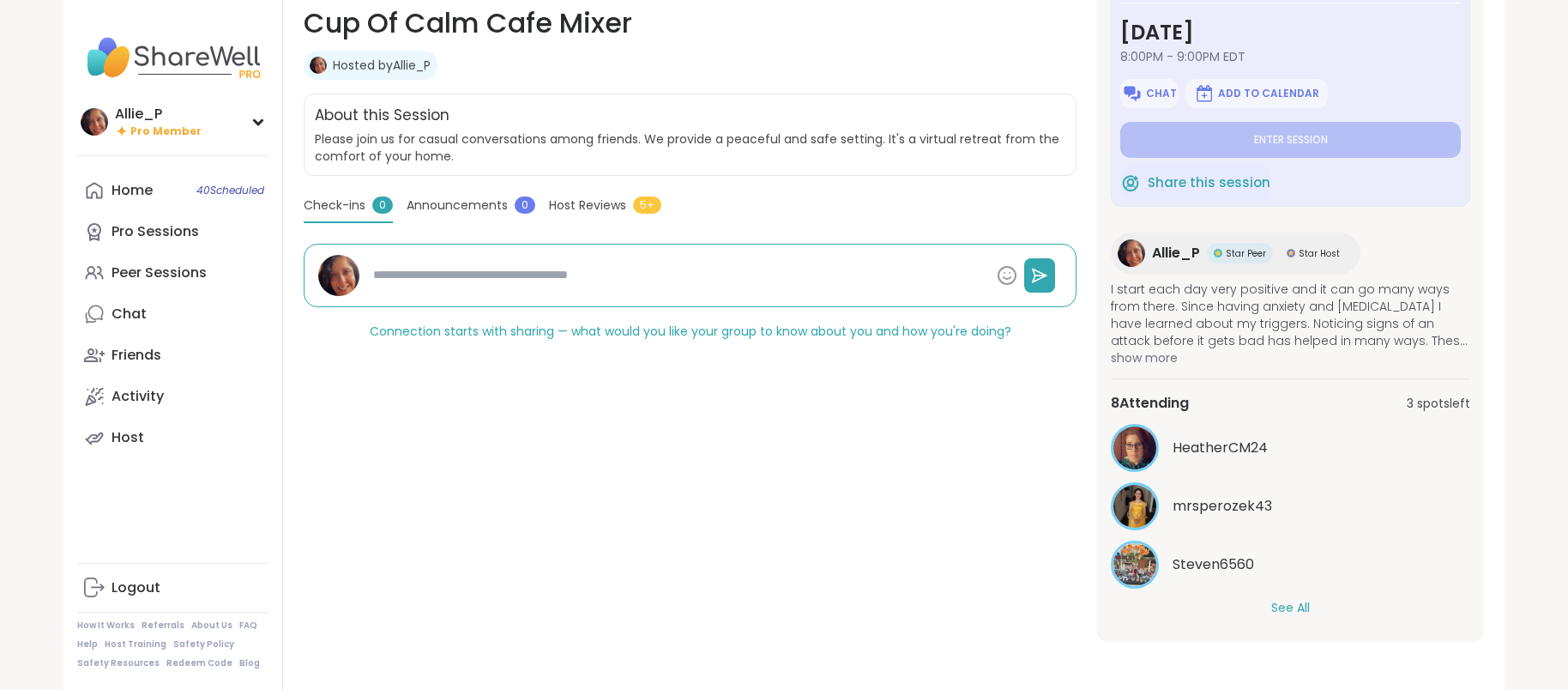
scroll to position [37, 0]
click at [1299, 609] on button "See All" at bounding box center [1290, 606] width 38 height 18
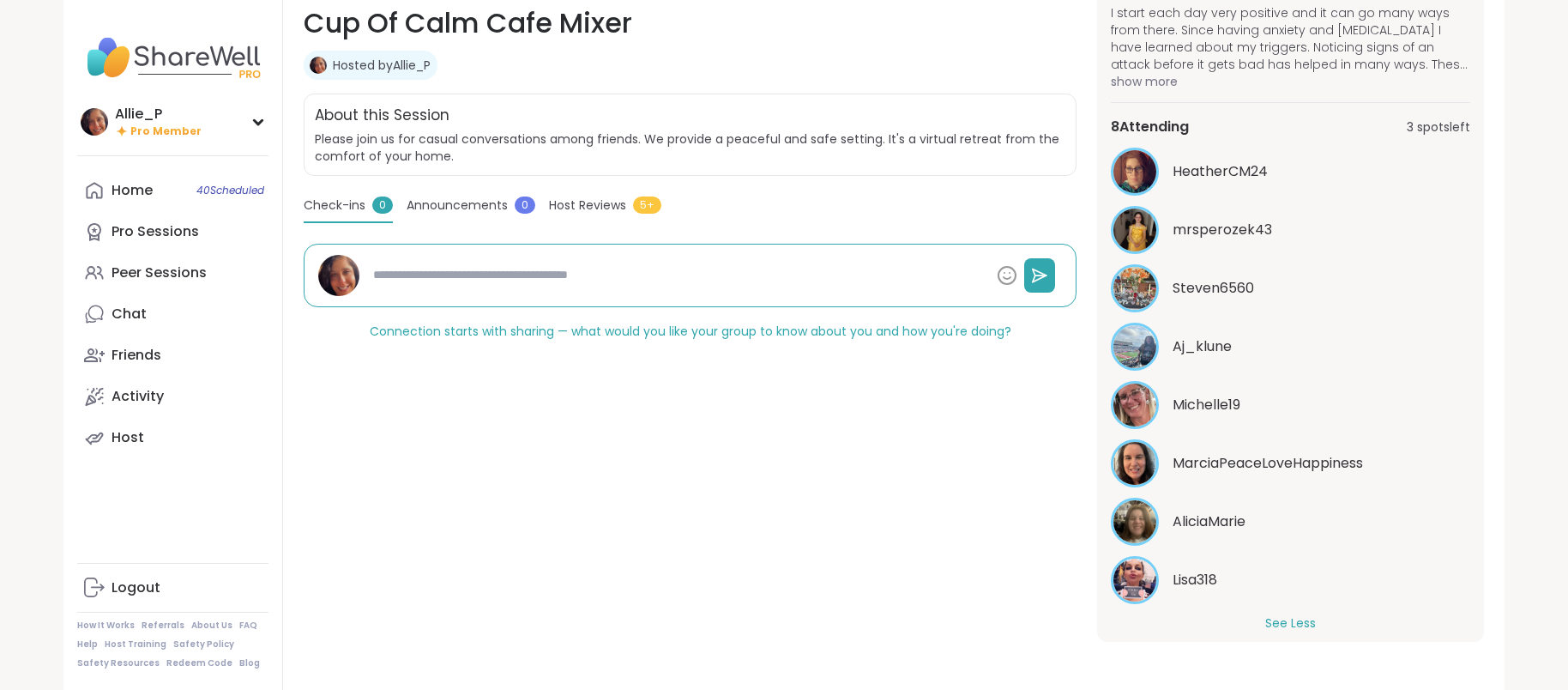
scroll to position [329, 0]
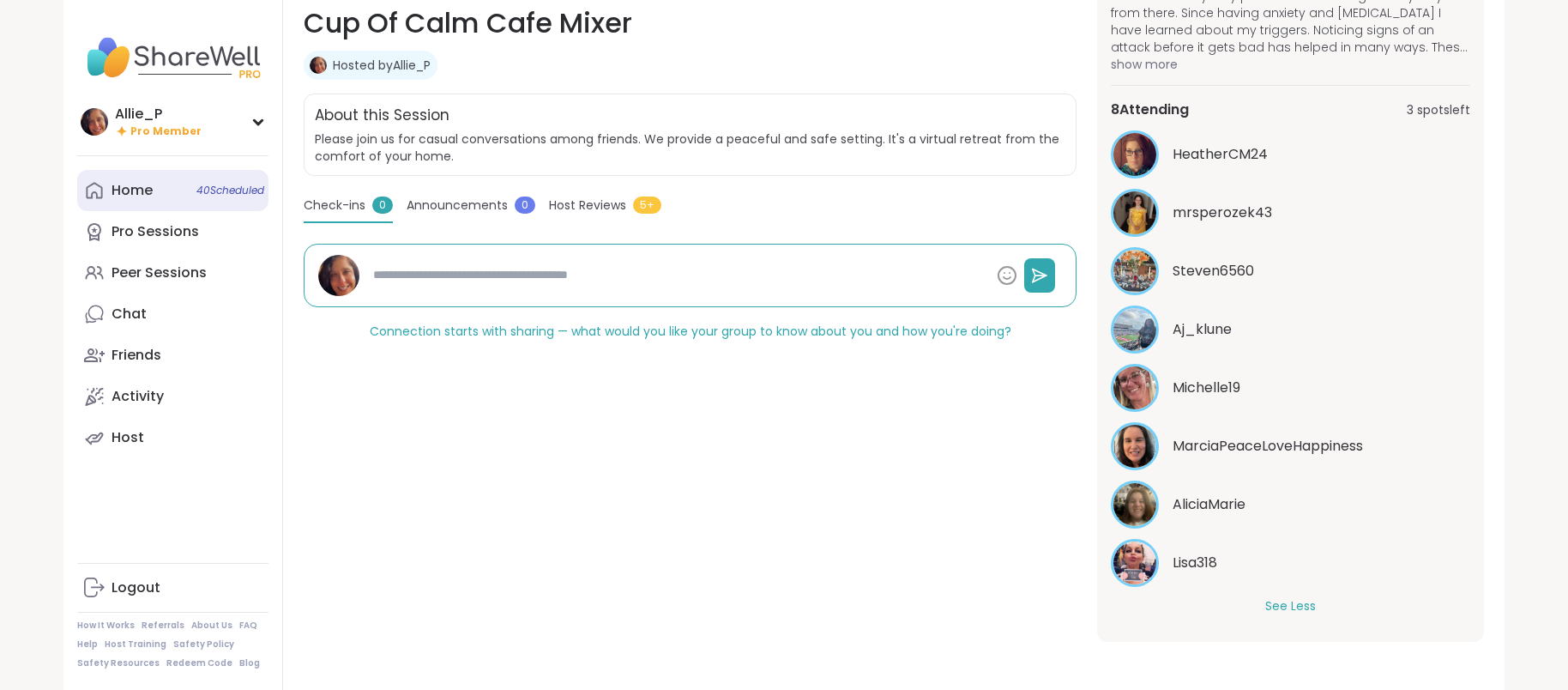
click at [126, 197] on div "Home 40 Scheduled" at bounding box center [131, 191] width 41 height 19
type textarea "*"
